Goal: Transaction & Acquisition: Download file/media

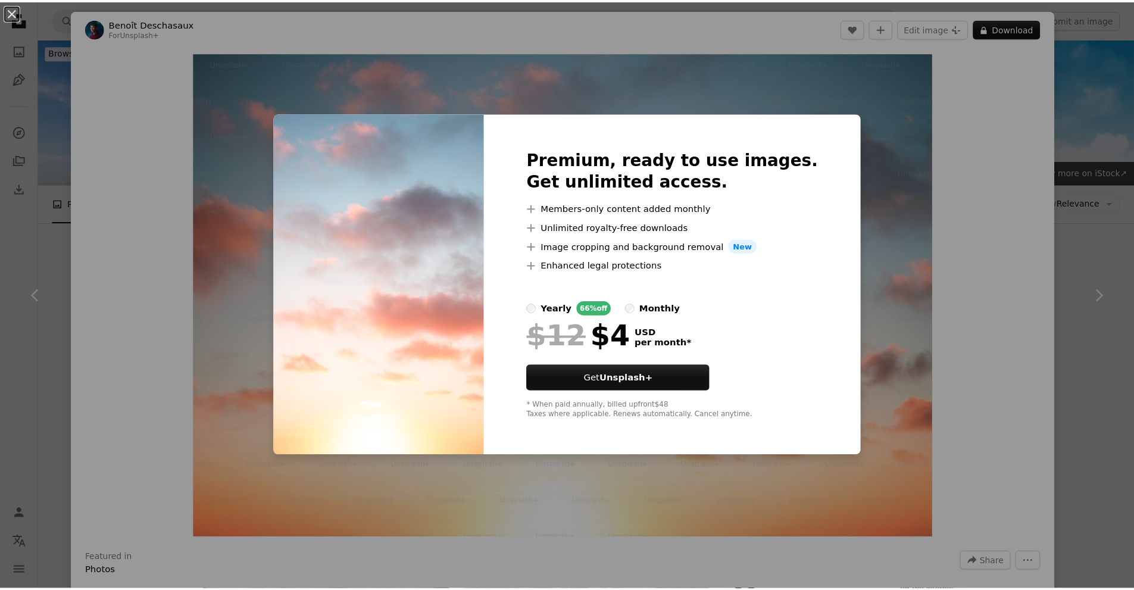
scroll to position [655, 0]
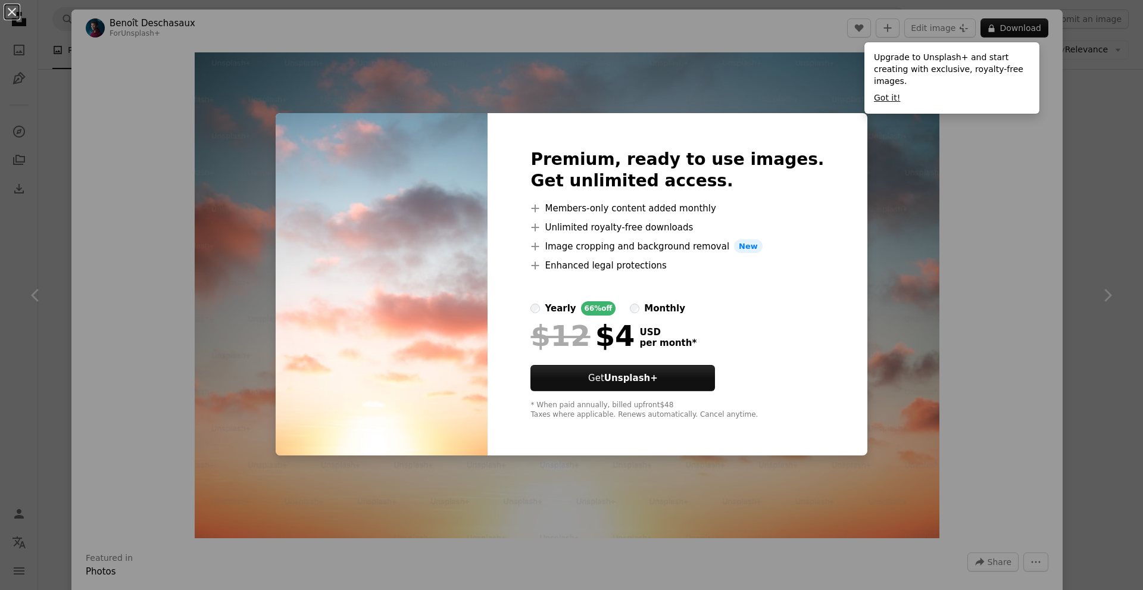
click at [889, 92] on button "Got it!" at bounding box center [887, 98] width 26 height 12
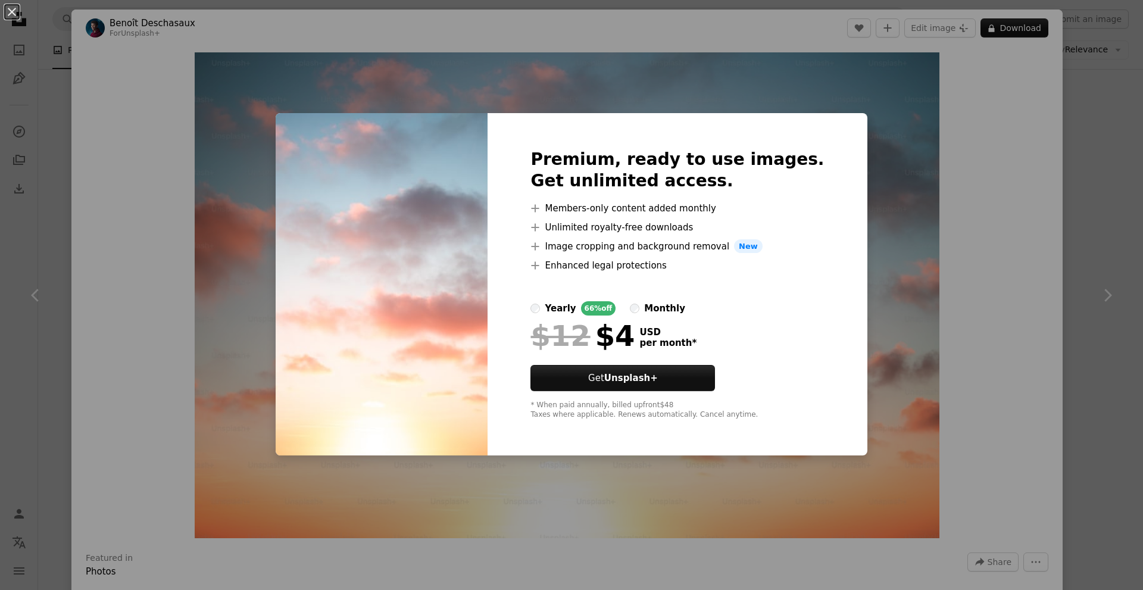
click at [876, 210] on div "An X shape Premium, ready to use images. Get unlimited access. A plus sign Memb…" at bounding box center [571, 295] width 1143 height 590
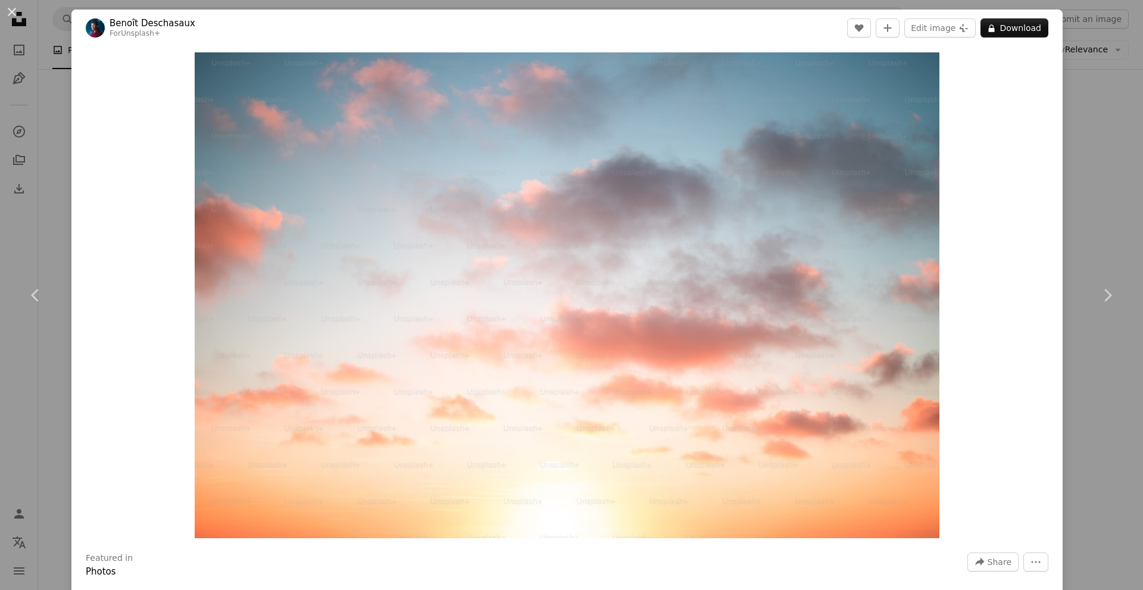
click at [1062, 92] on div "An X shape Chevron left Chevron right [PERSON_NAME] For Unsplash+ A heart A plu…" at bounding box center [571, 295] width 1143 height 590
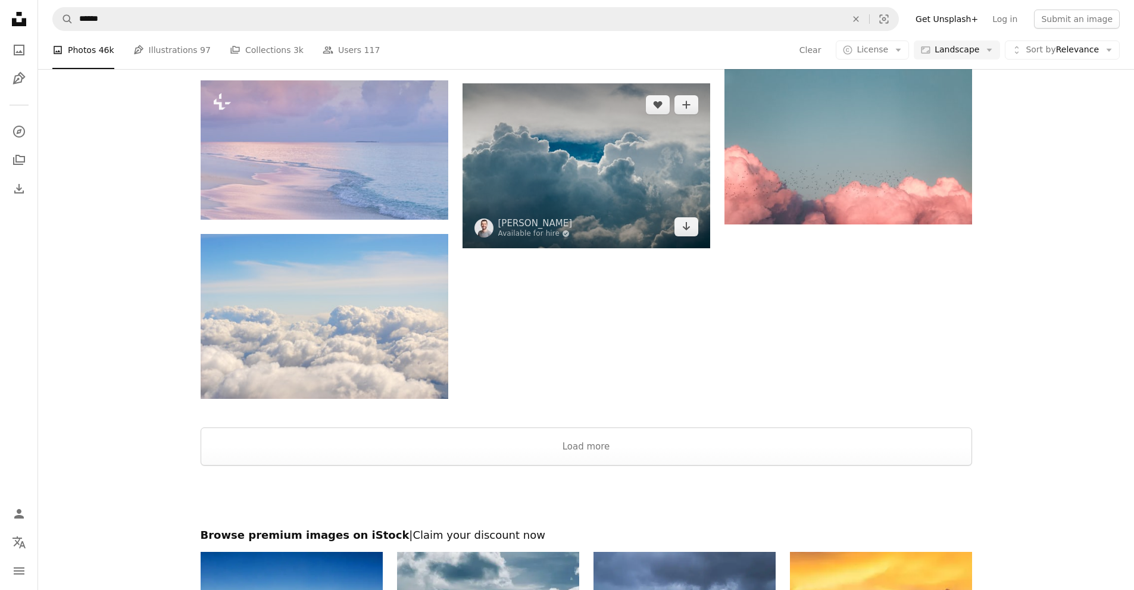
scroll to position [1310, 0]
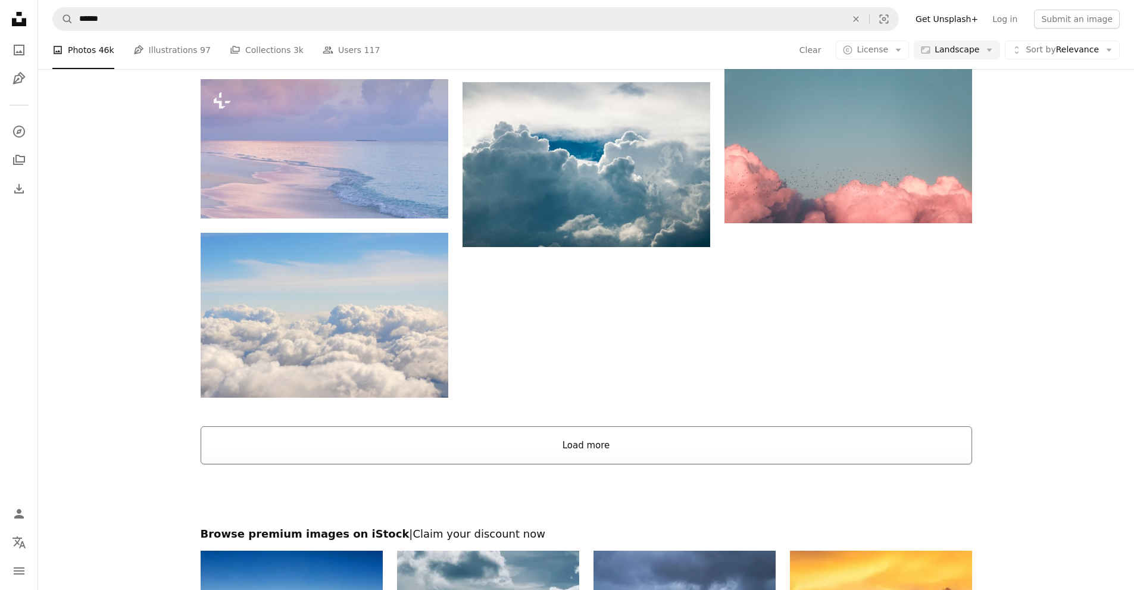
click at [610, 443] on button "Load more" at bounding box center [587, 445] width 772 height 38
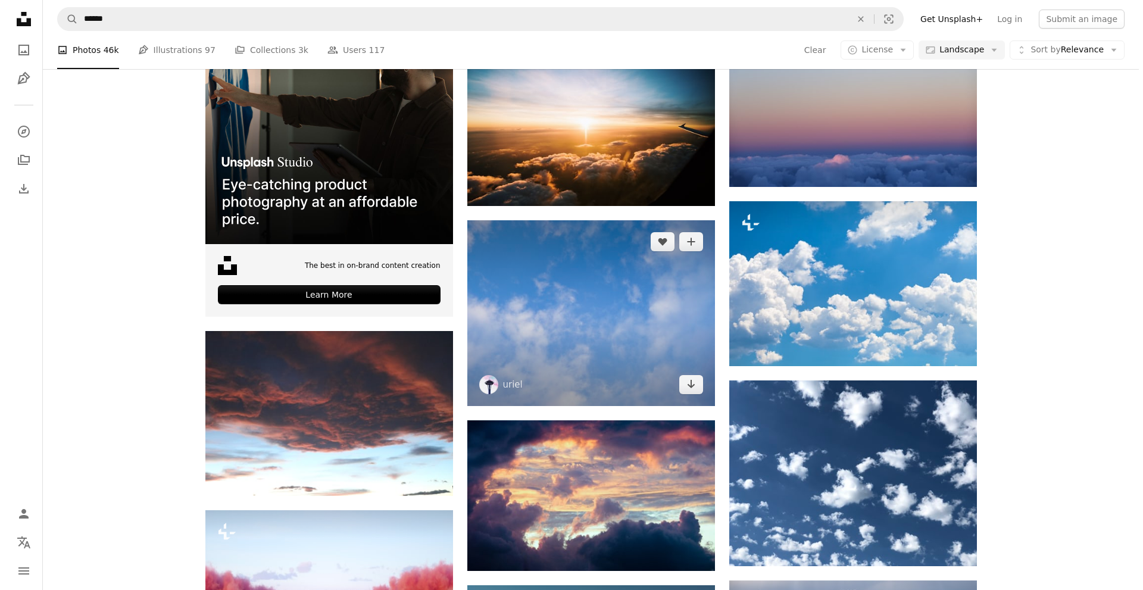
scroll to position [1965, 0]
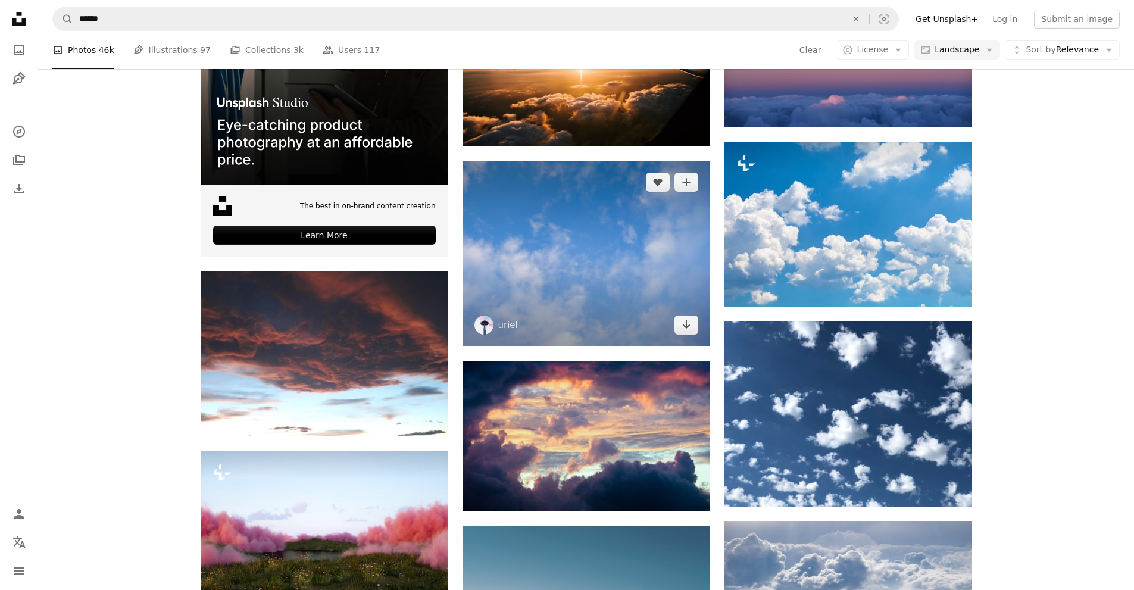
click at [606, 290] on img at bounding box center [587, 254] width 248 height 186
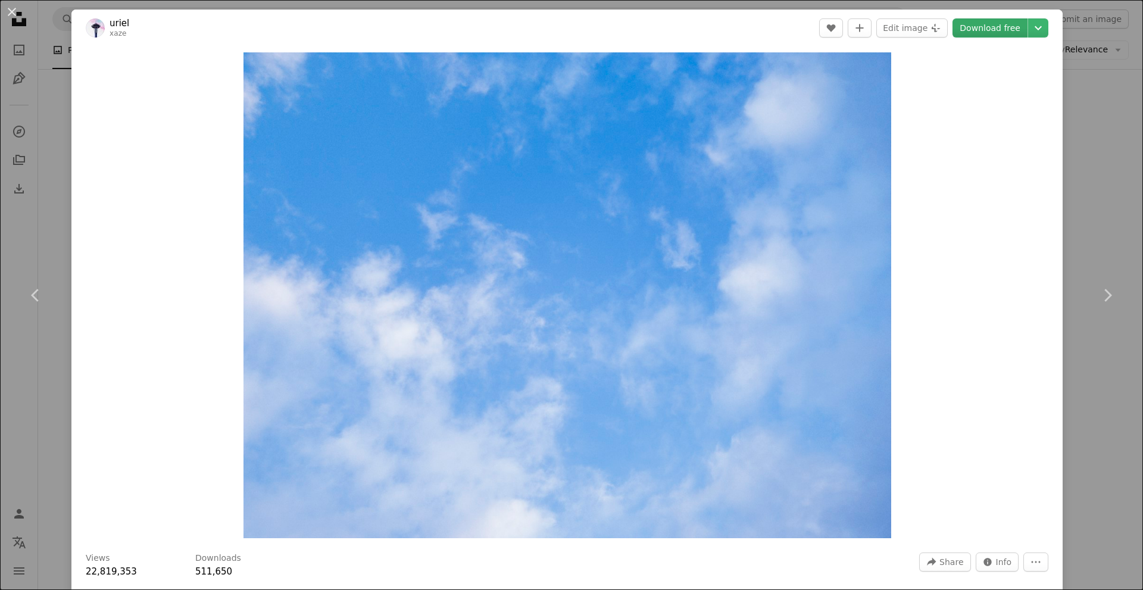
click at [985, 27] on link "Download free" at bounding box center [990, 27] width 75 height 19
